Goal: Transaction & Acquisition: Obtain resource

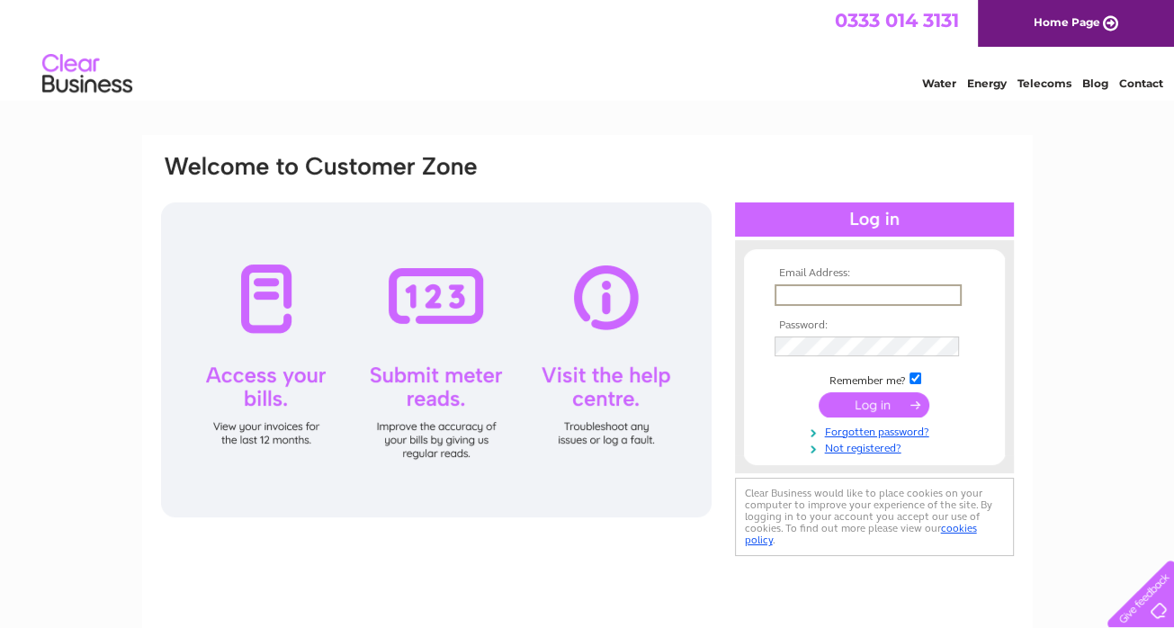
click at [823, 294] on input "text" at bounding box center [868, 295] width 187 height 22
click at [782, 297] on input "text" at bounding box center [868, 295] width 187 height 22
type input "worcestercpm@fishergerman.co.uk"
click at [860, 411] on input "submit" at bounding box center [874, 403] width 111 height 25
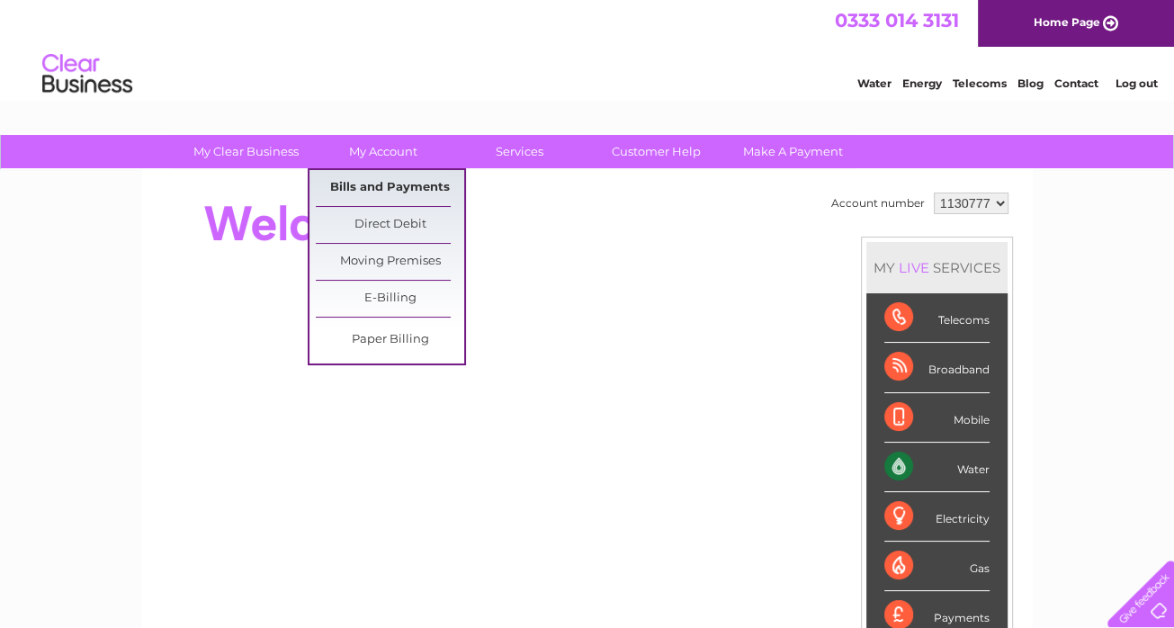
click at [374, 174] on link "Bills and Payments" at bounding box center [390, 188] width 148 height 36
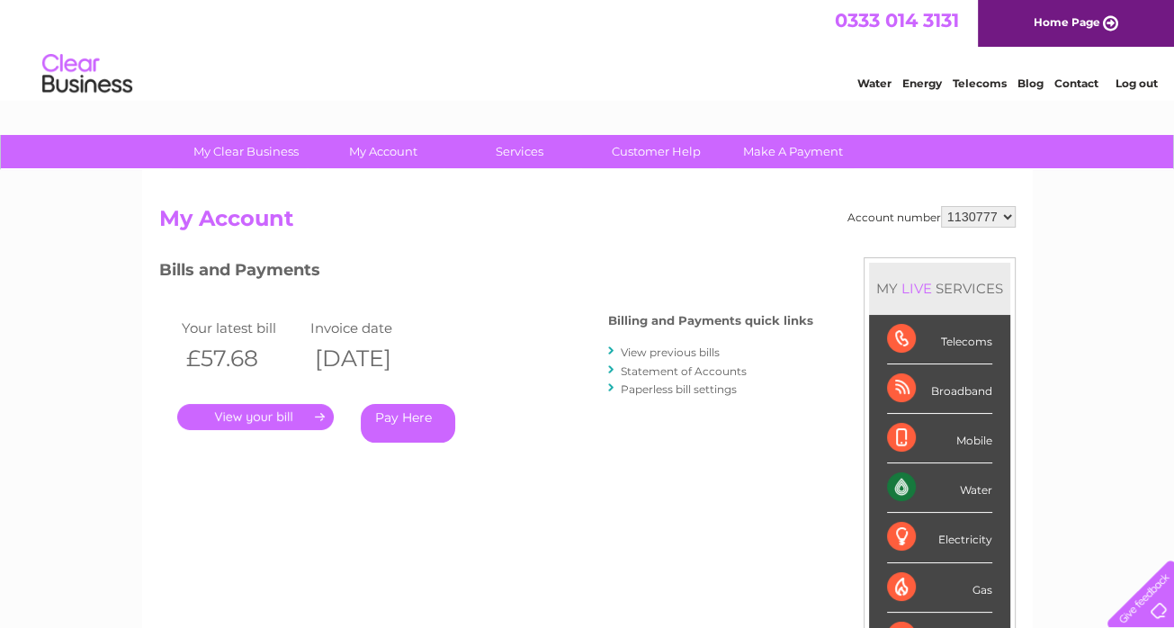
click at [259, 417] on link "." at bounding box center [255, 417] width 157 height 26
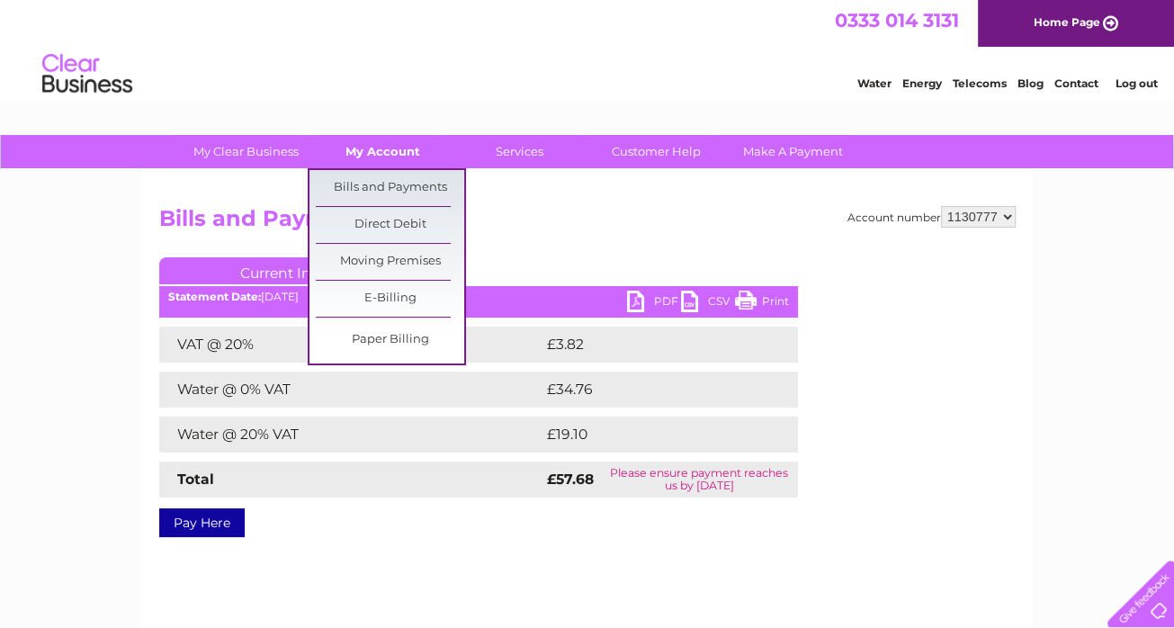
click at [409, 151] on link "My Account" at bounding box center [383, 151] width 148 height 33
click at [404, 170] on link "Bills and Payments" at bounding box center [390, 188] width 148 height 36
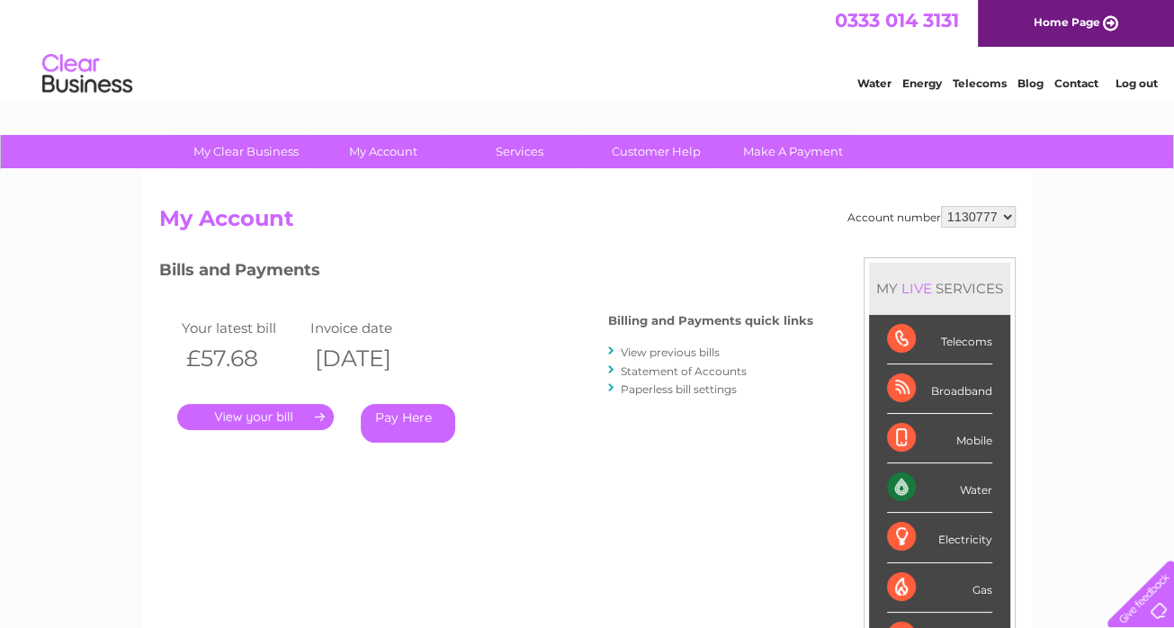
click at [680, 357] on link "View previous bills" at bounding box center [670, 352] width 99 height 13
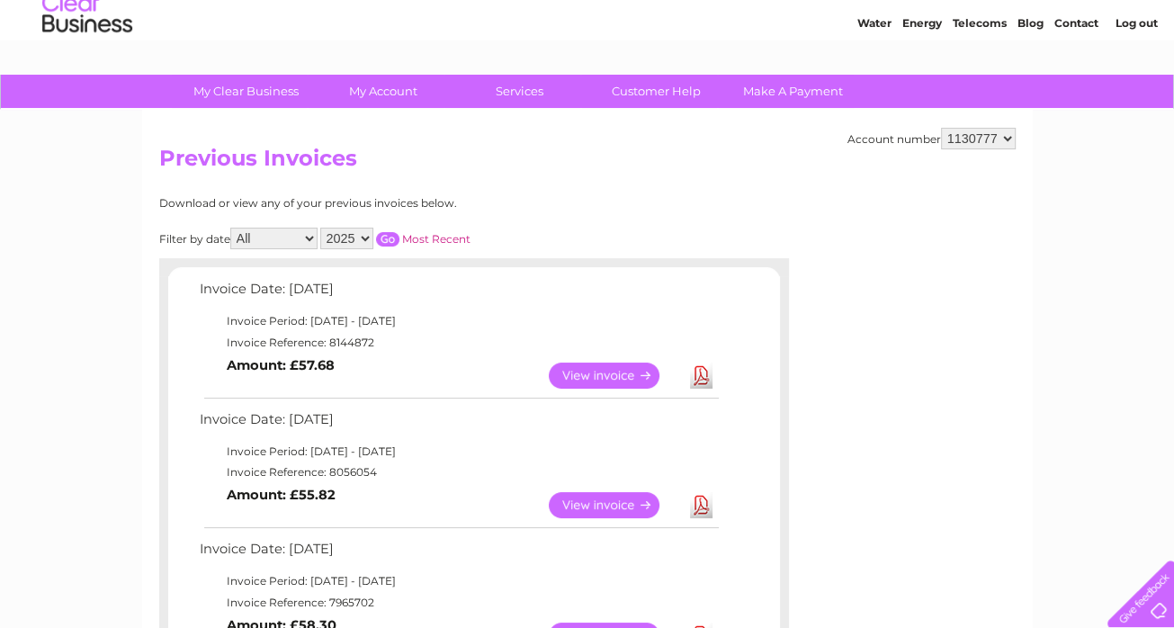
scroll to position [90, 0]
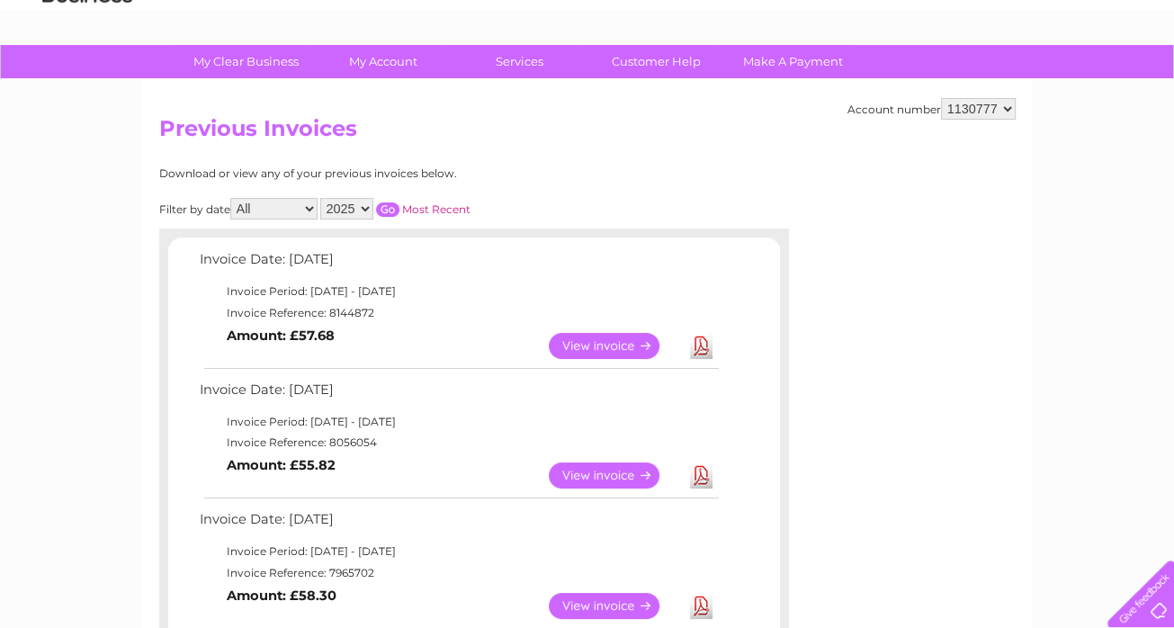
click at [702, 347] on link "Download" at bounding box center [701, 346] width 22 height 26
click at [704, 340] on link "Download" at bounding box center [701, 346] width 22 height 26
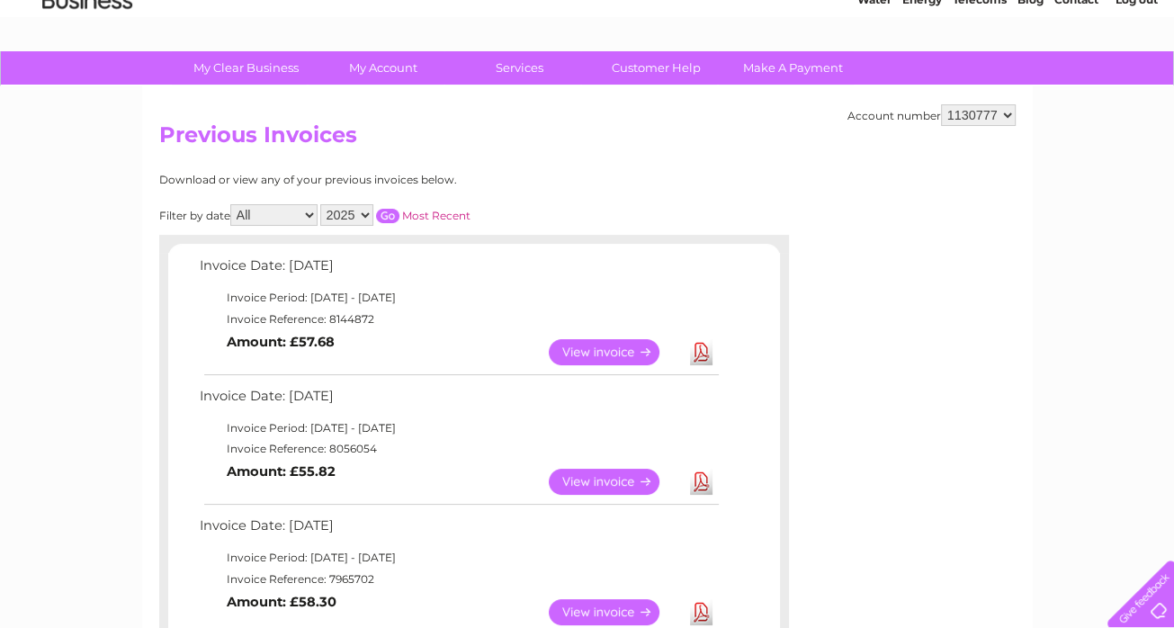
scroll to position [0, 0]
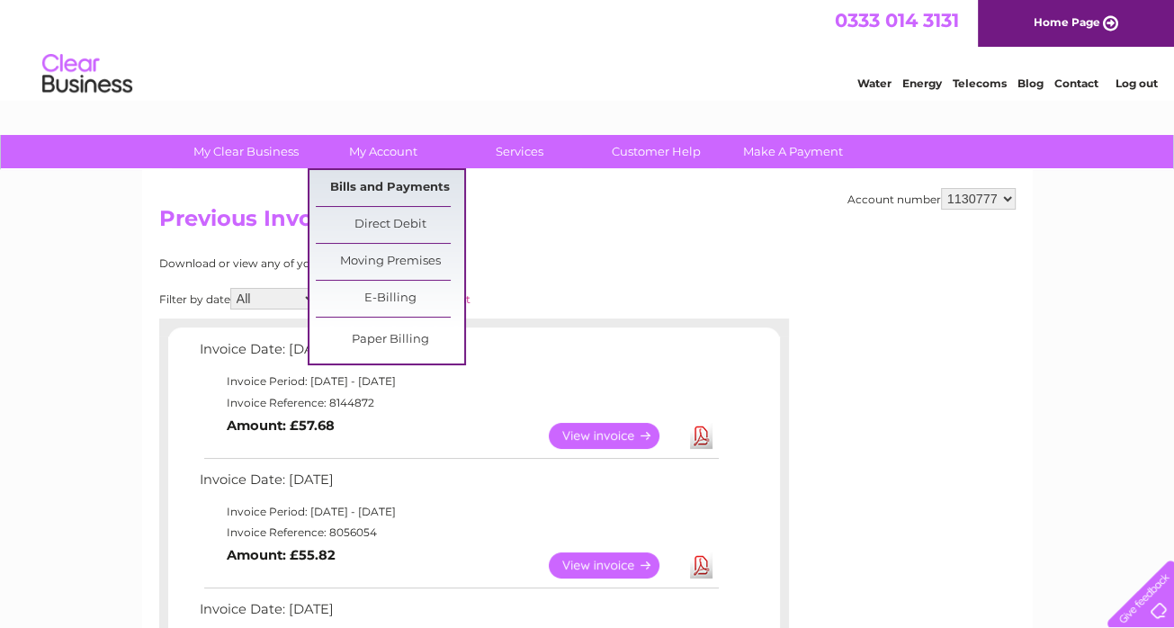
click at [418, 183] on link "Bills and Payments" at bounding box center [390, 188] width 148 height 36
click at [391, 181] on link "Bills and Payments" at bounding box center [390, 188] width 148 height 36
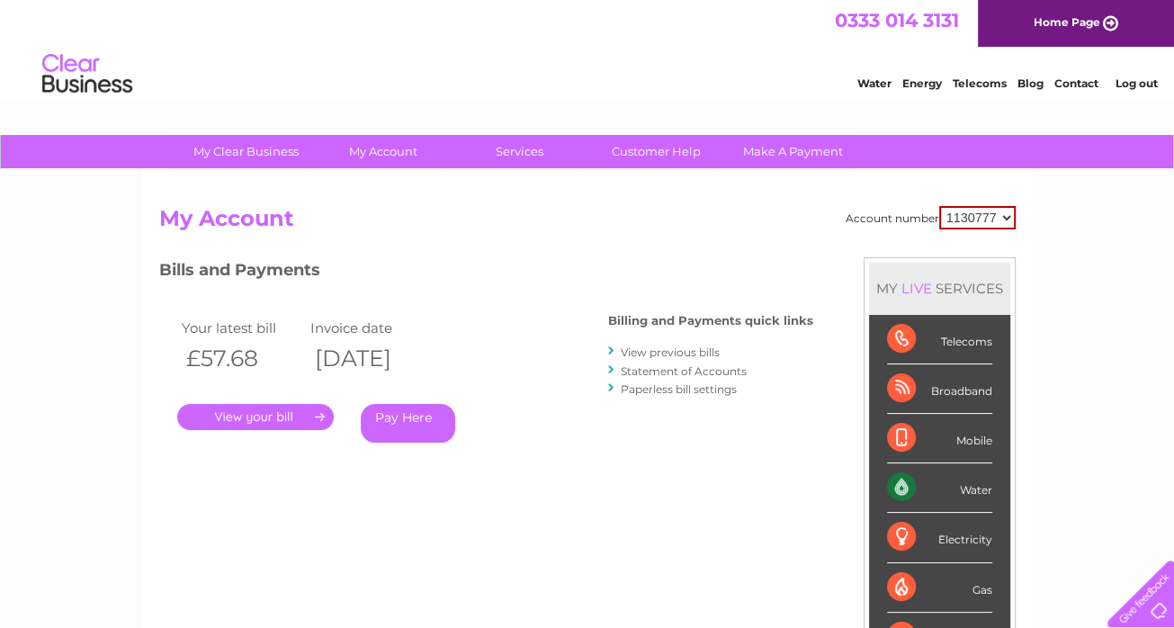
click at [706, 368] on link "Statement of Accounts" at bounding box center [684, 370] width 126 height 13
